Goal: Information Seeking & Learning: Find specific fact

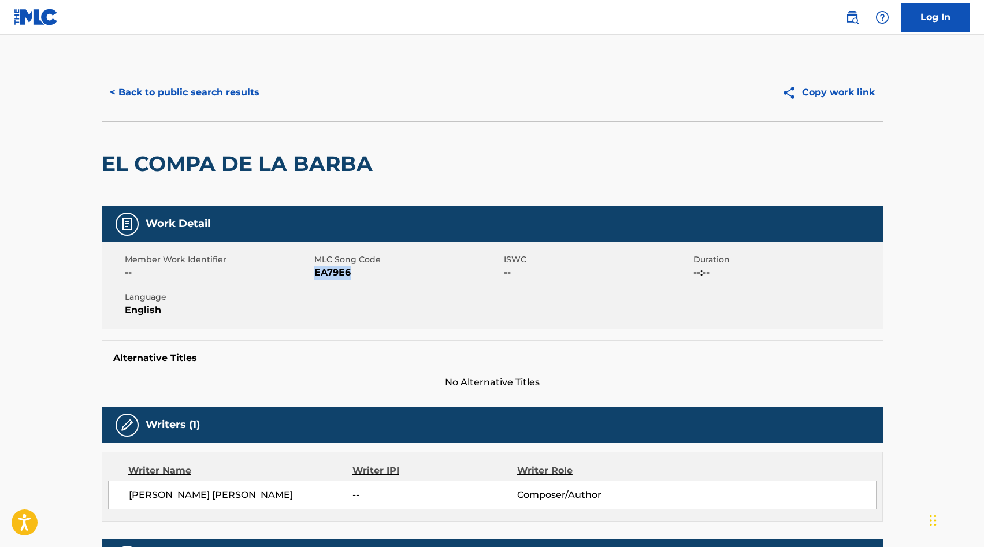
click at [191, 84] on button "< Back to public search results" at bounding box center [185, 92] width 166 height 29
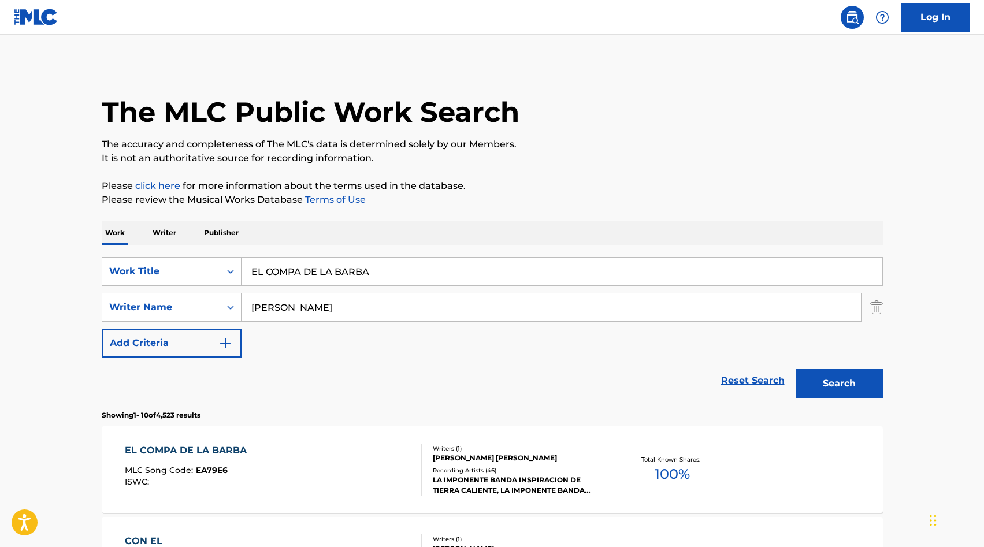
click at [291, 259] on input "EL COMPA DE LA BARBA" at bounding box center [561, 272] width 641 height 28
paste input "RRIDO DE [PERSON_NAME]"
type input "EL CORRIDO DE [PERSON_NAME]"
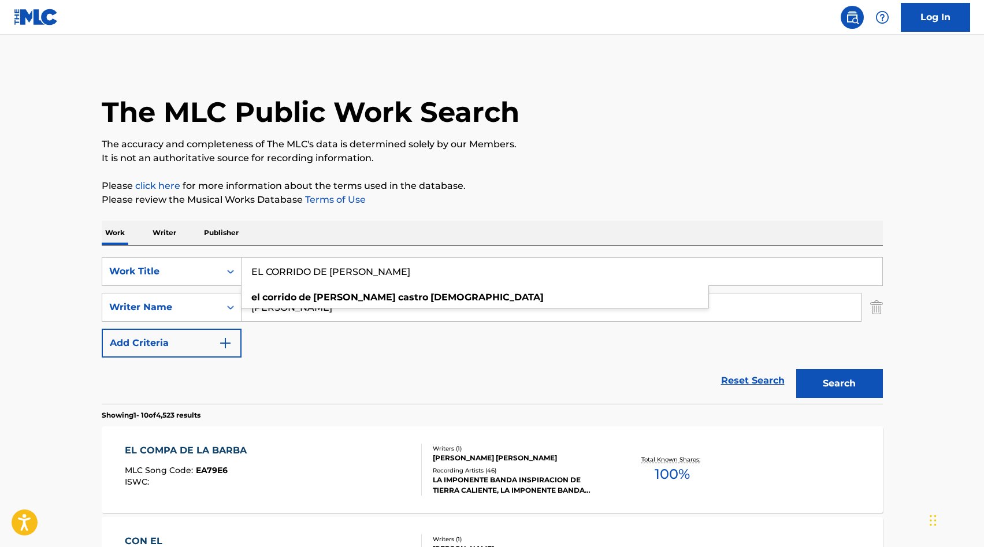
click at [278, 309] on input "[PERSON_NAME]" at bounding box center [550, 307] width 619 height 28
click at [840, 377] on button "Search" at bounding box center [839, 383] width 87 height 29
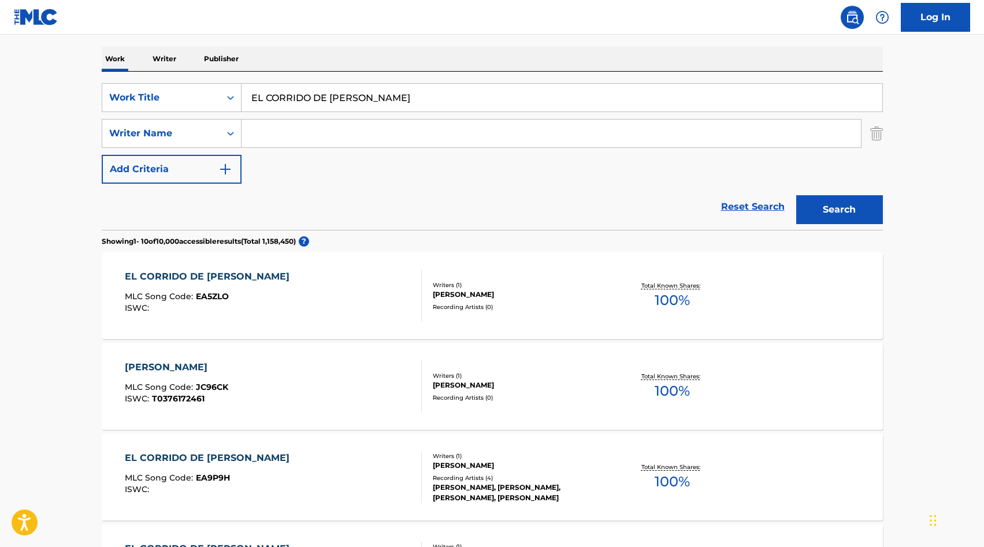
scroll to position [174, 0]
click at [555, 297] on div "[PERSON_NAME]" at bounding box center [520, 294] width 174 height 10
